Goal: Task Accomplishment & Management: Use online tool/utility

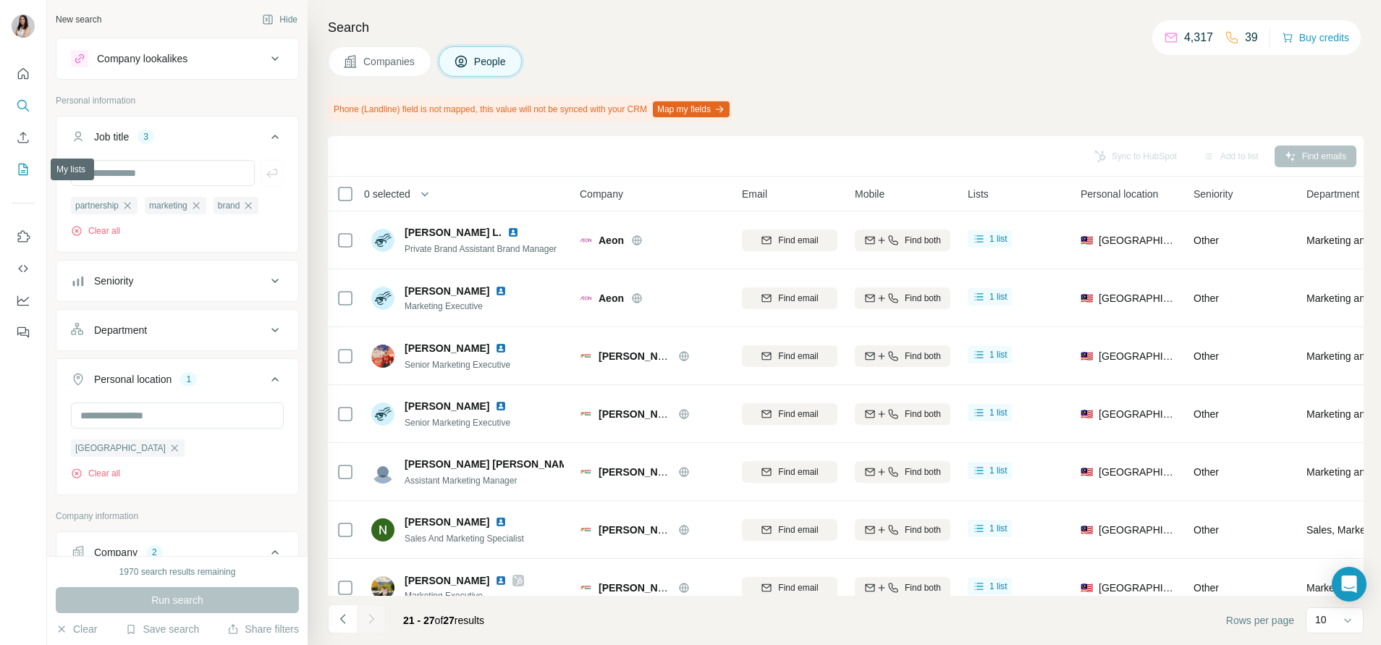
scroll to position [32, 0]
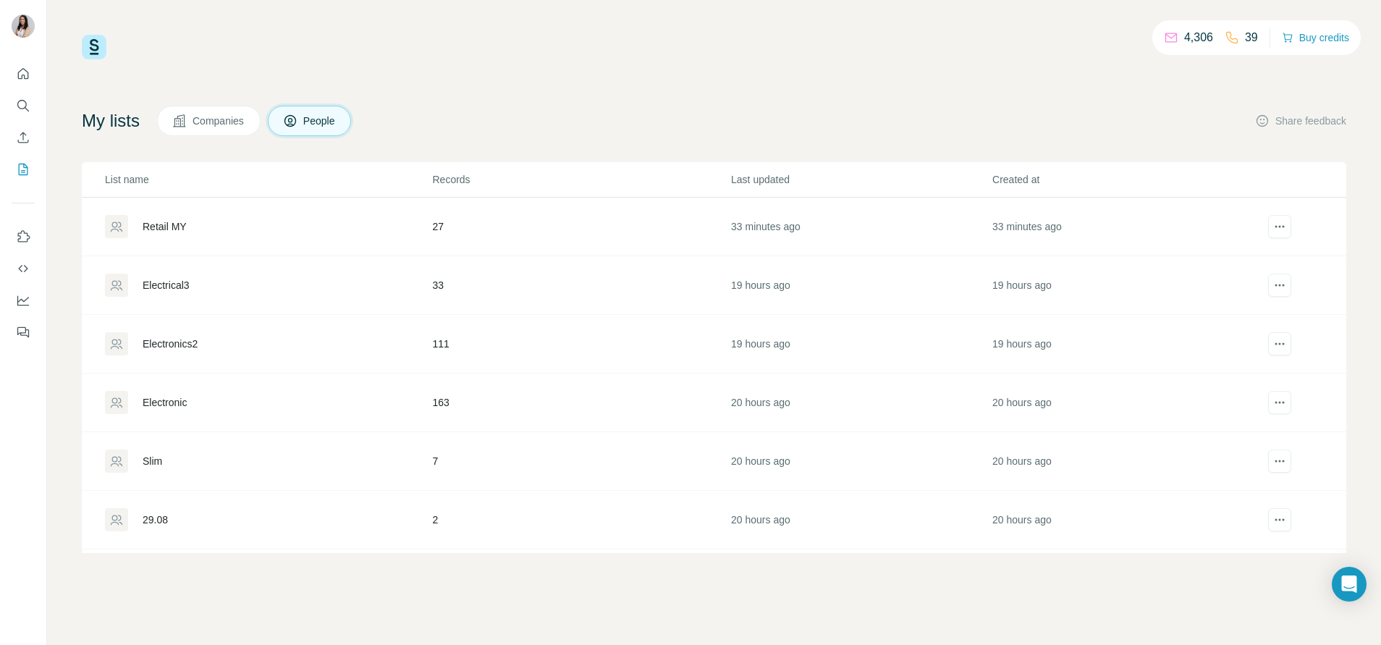
click at [153, 219] on div "Retail MY" at bounding box center [165, 226] width 44 height 14
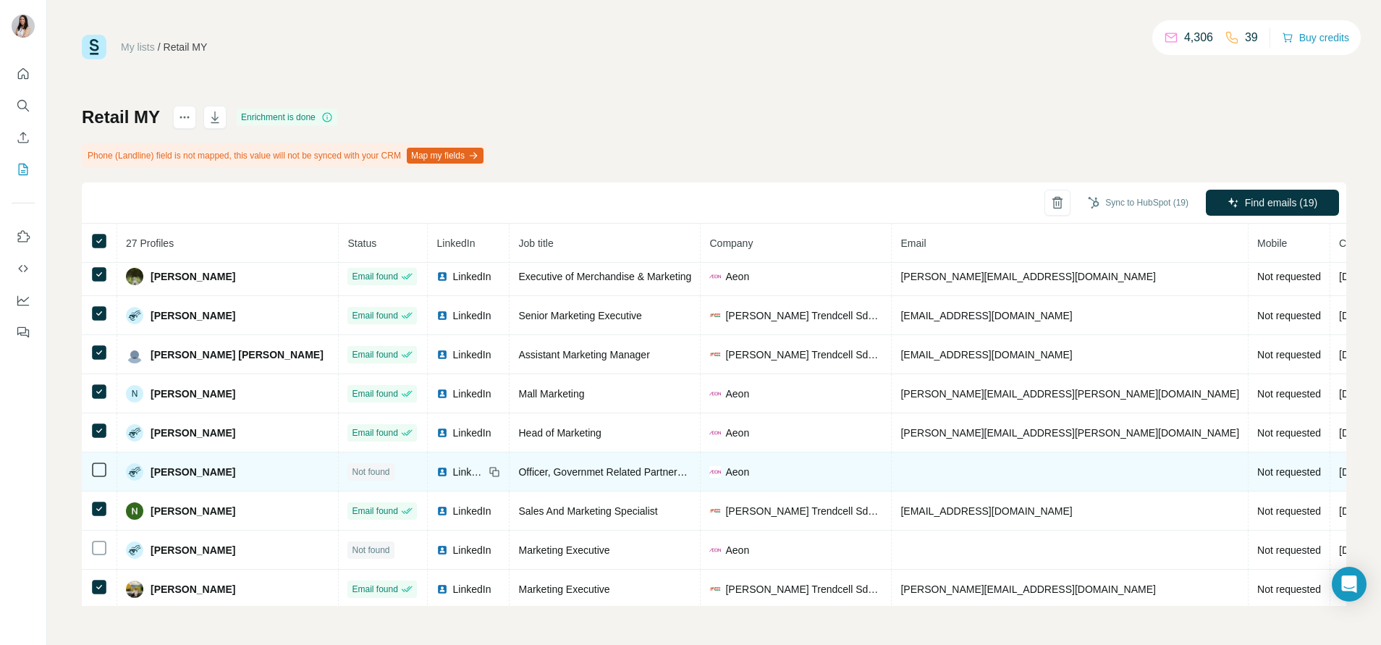
scroll to position [450, 0]
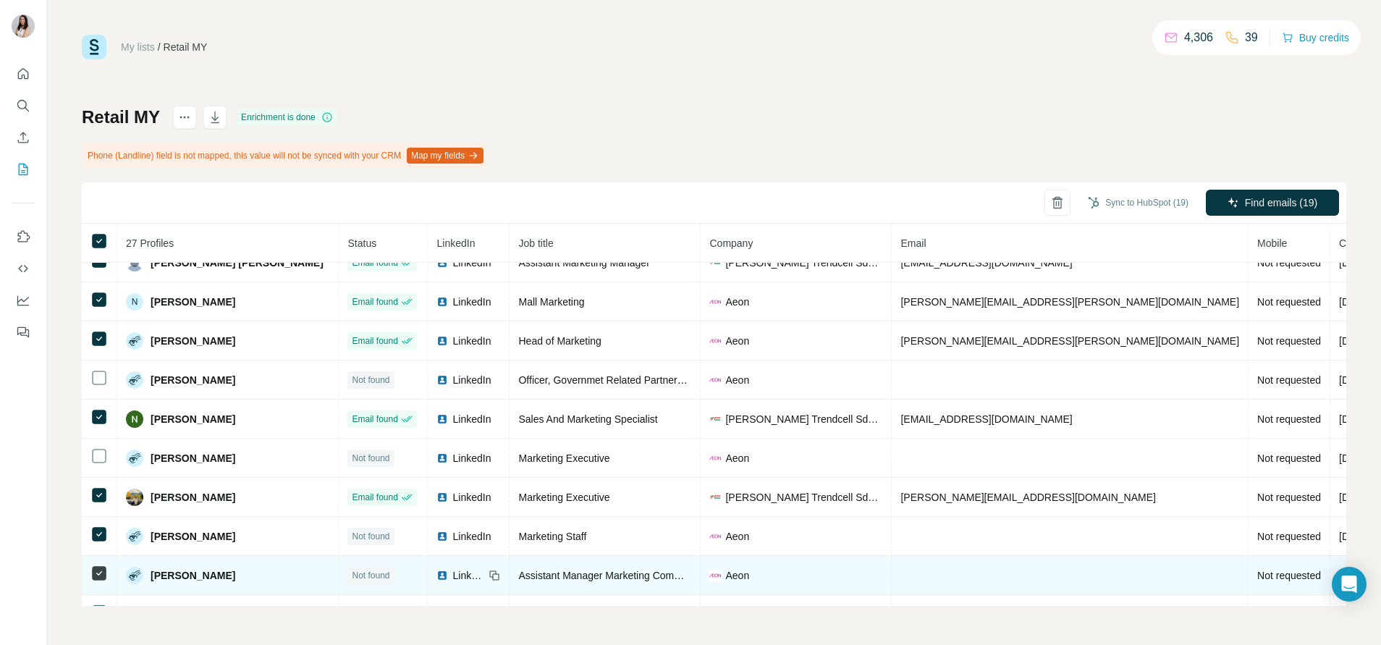
click at [100, 565] on icon at bounding box center [98, 573] width 17 height 17
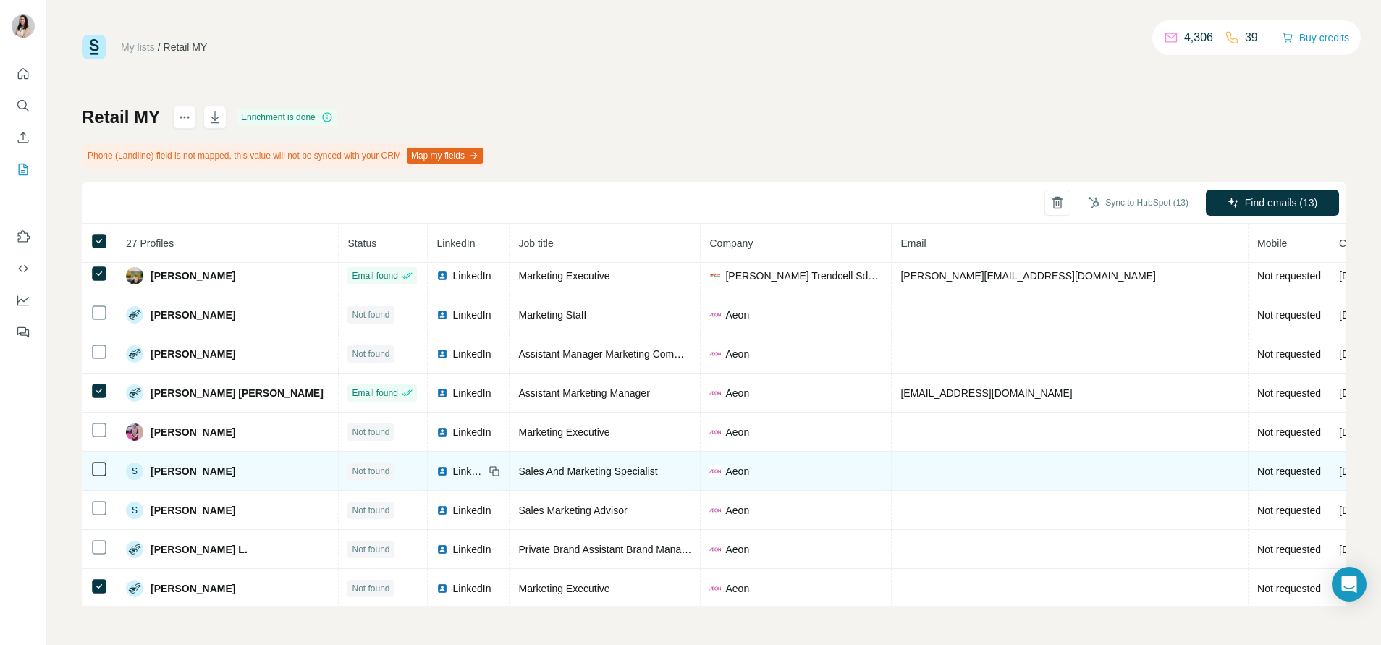
scroll to position [723, 0]
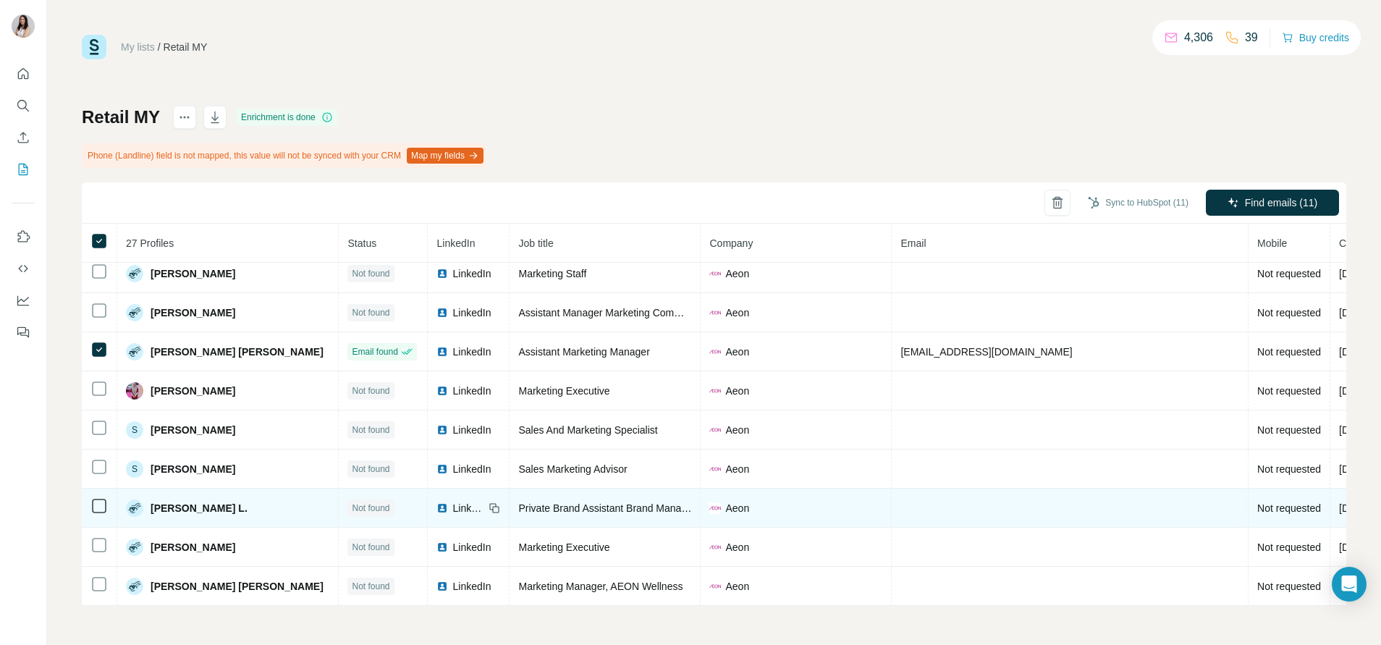
click at [822, 501] on div "Aeon" at bounding box center [795, 508] width 173 height 14
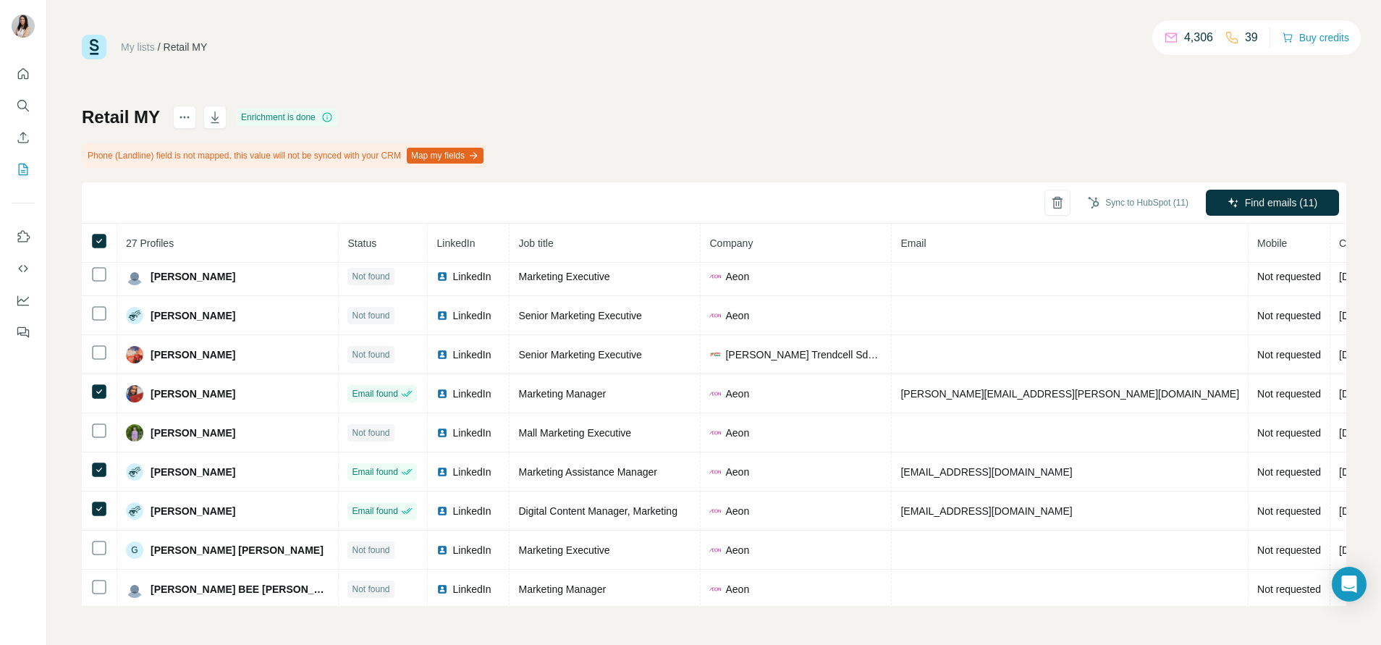
scroll to position [0, 0]
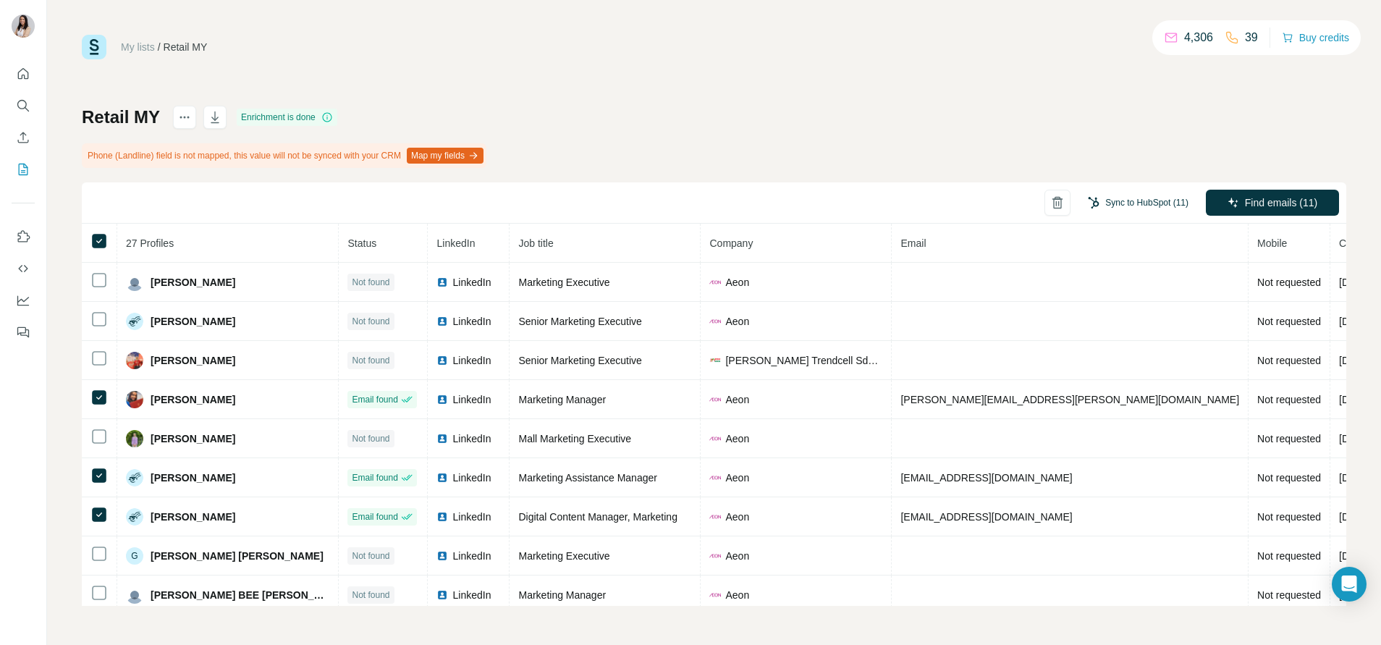
click at [1123, 199] on button "Sync to HubSpot (11)" at bounding box center [1138, 203] width 121 height 22
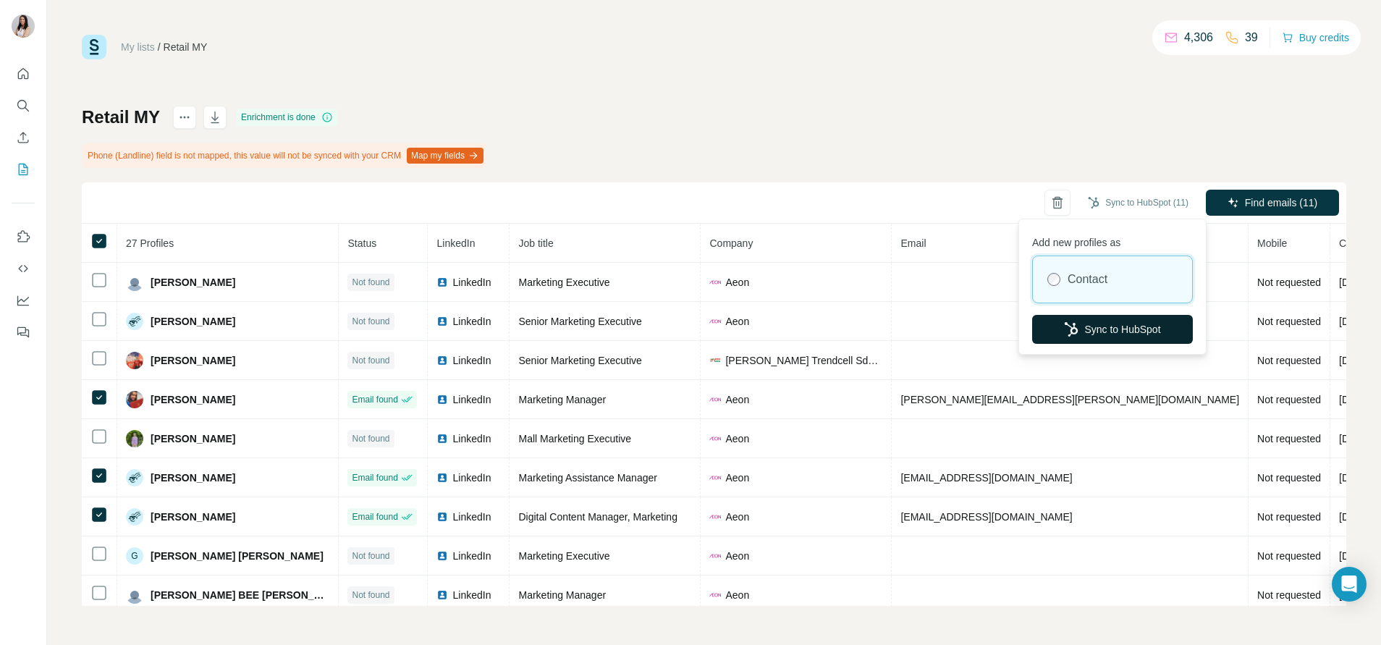
click at [1098, 322] on button "Sync to HubSpot" at bounding box center [1112, 329] width 161 height 29
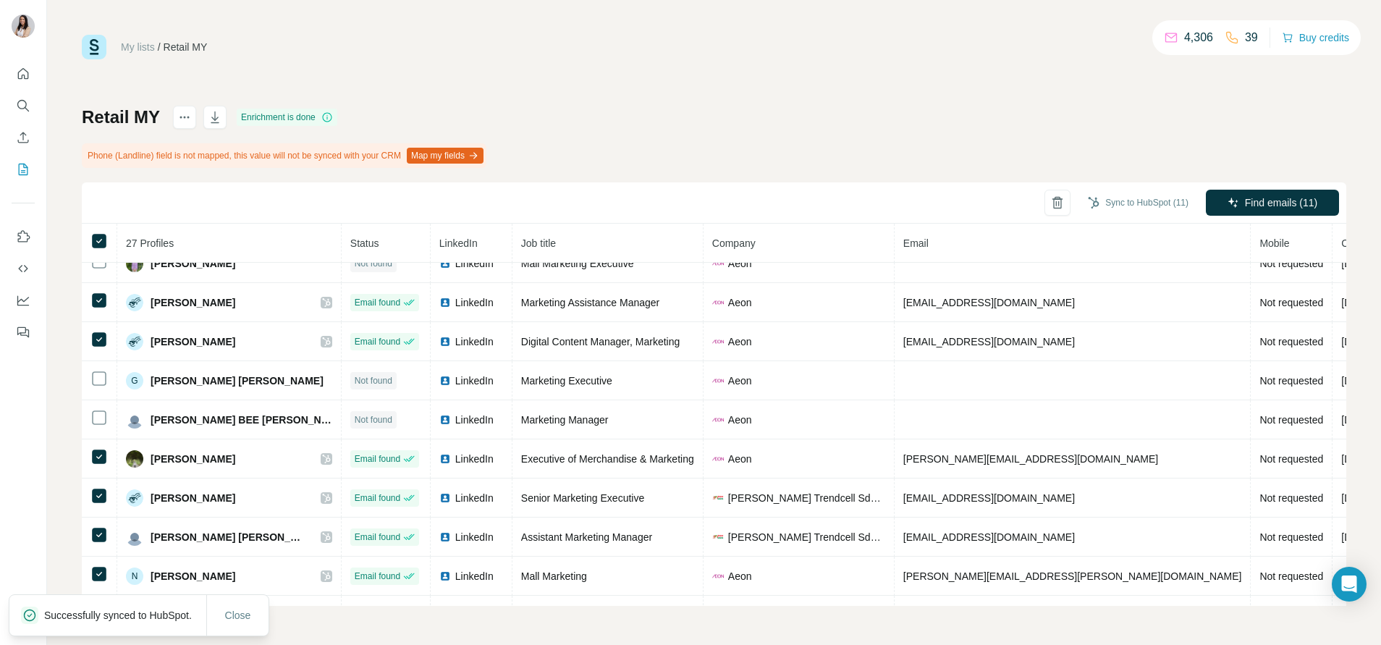
scroll to position [176, 0]
